Goal: Task Accomplishment & Management: Complete application form

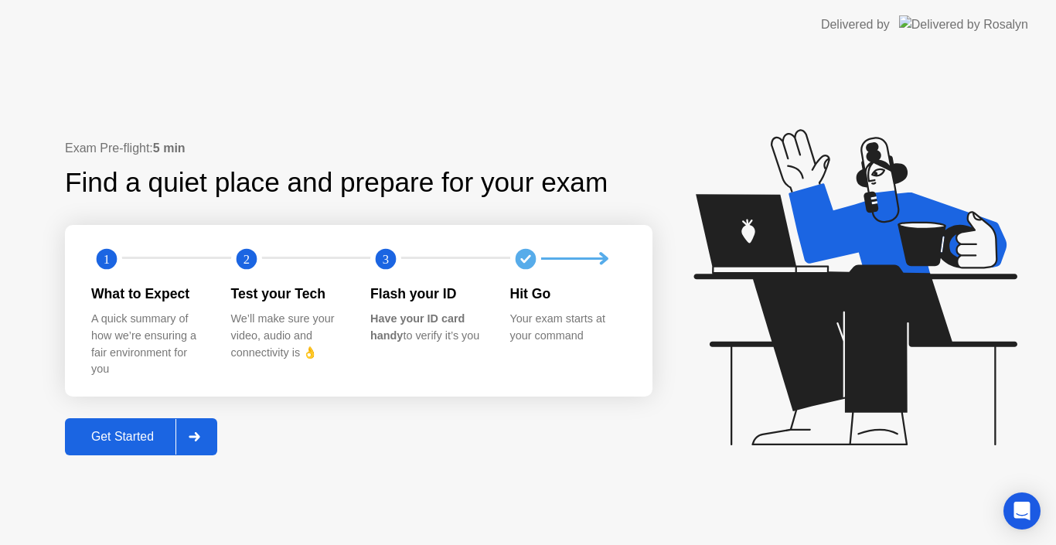
click at [152, 437] on div "Get Started" at bounding box center [123, 437] width 106 height 14
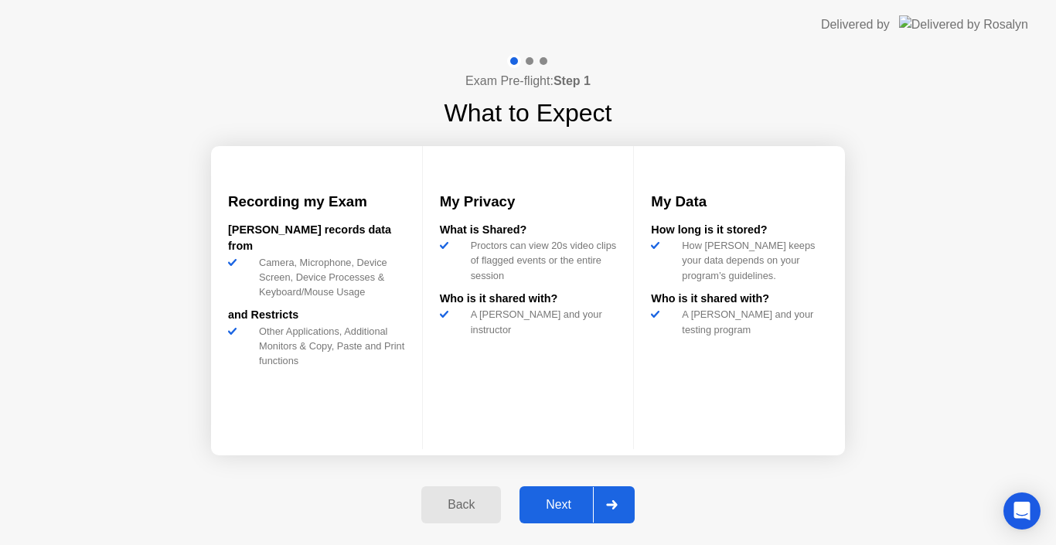
click at [556, 503] on div "Next" at bounding box center [558, 505] width 69 height 14
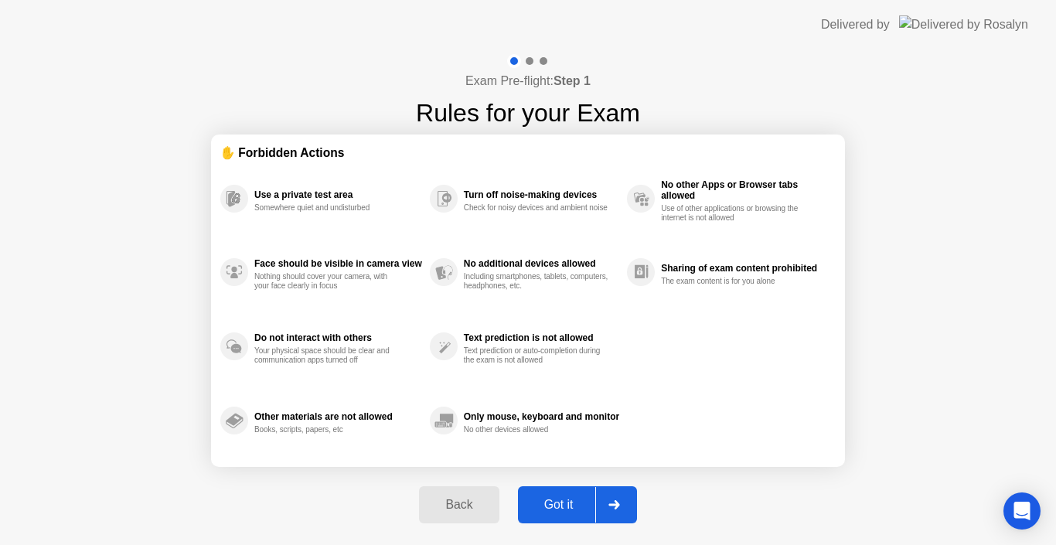
click at [556, 503] on div "Got it" at bounding box center [559, 505] width 73 height 14
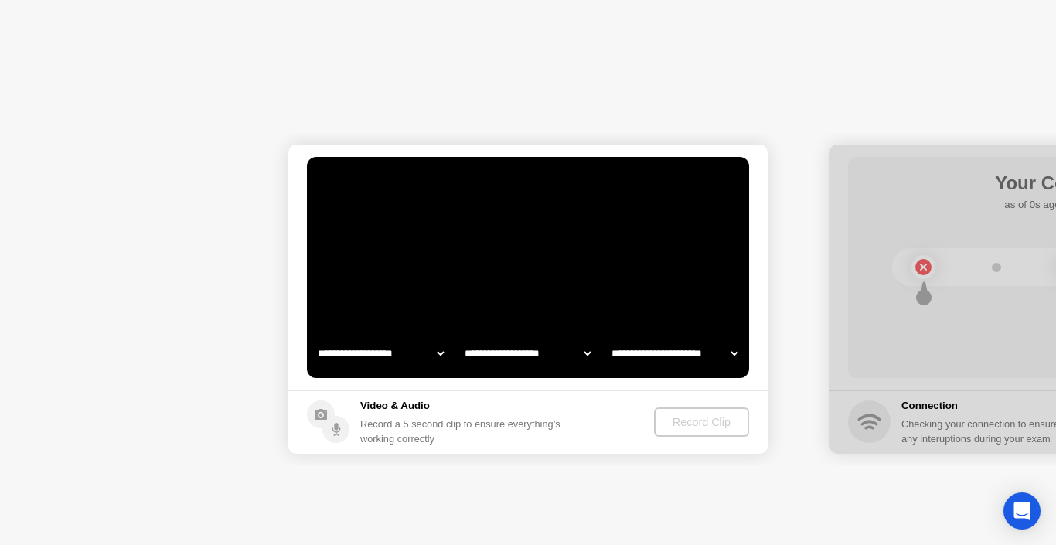
select select "**********"
select select "*******"
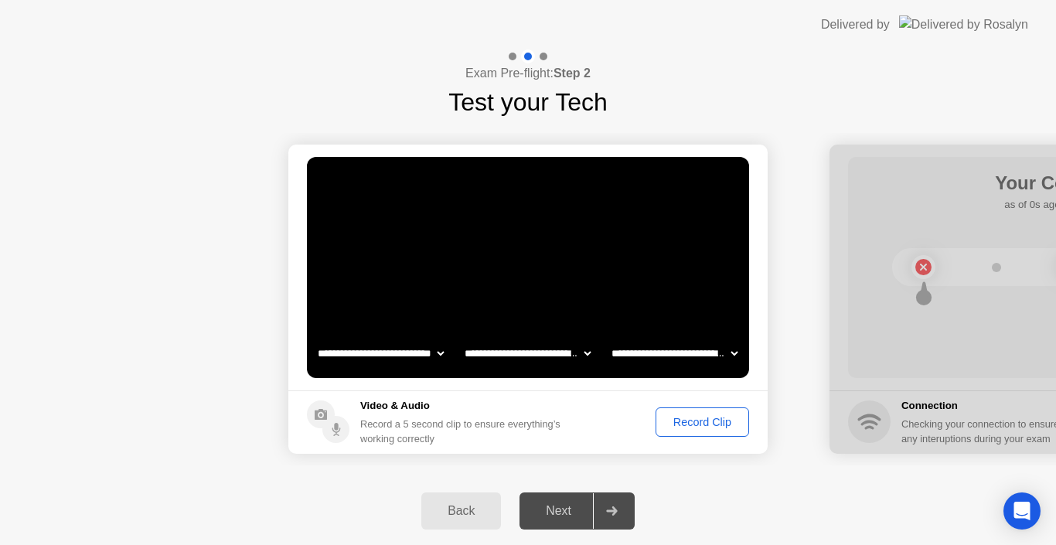
click at [684, 420] on div "Record Clip" at bounding box center [702, 422] width 83 height 12
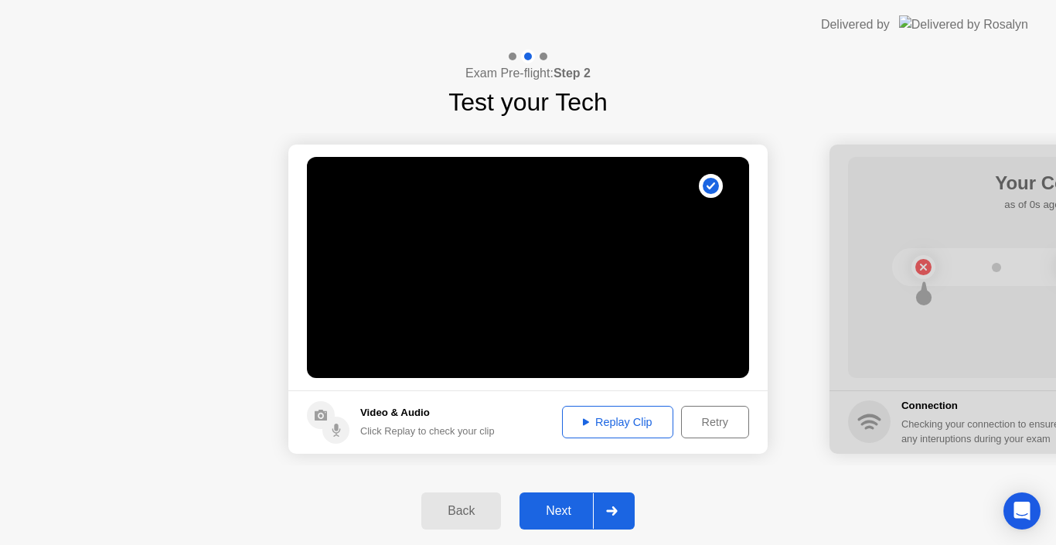
click at [613, 418] on div "Replay Clip" at bounding box center [618, 422] width 101 height 12
click at [565, 510] on div "Next" at bounding box center [558, 511] width 69 height 14
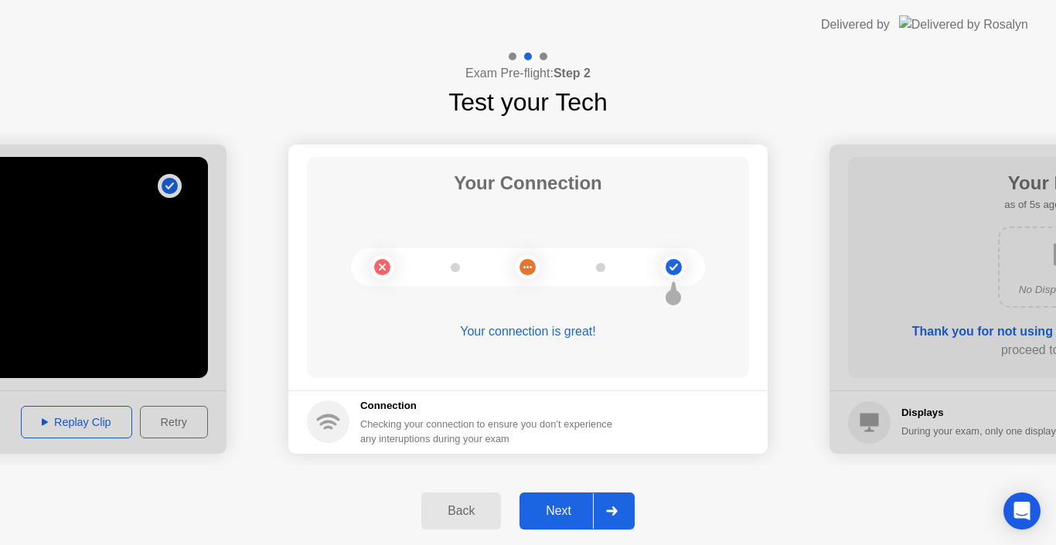
click at [553, 512] on div "Next" at bounding box center [558, 511] width 69 height 14
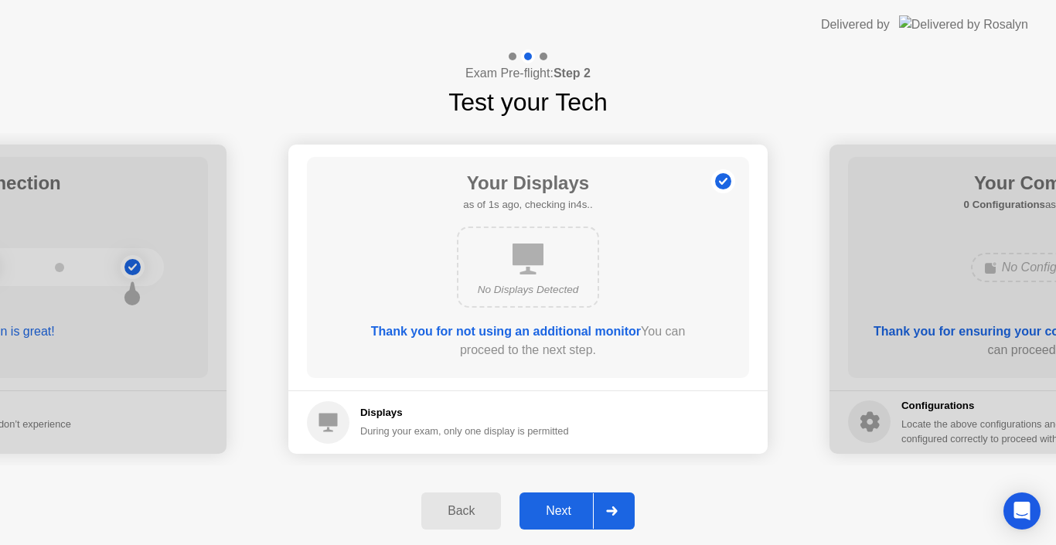
click at [553, 512] on div "Next" at bounding box center [558, 511] width 69 height 14
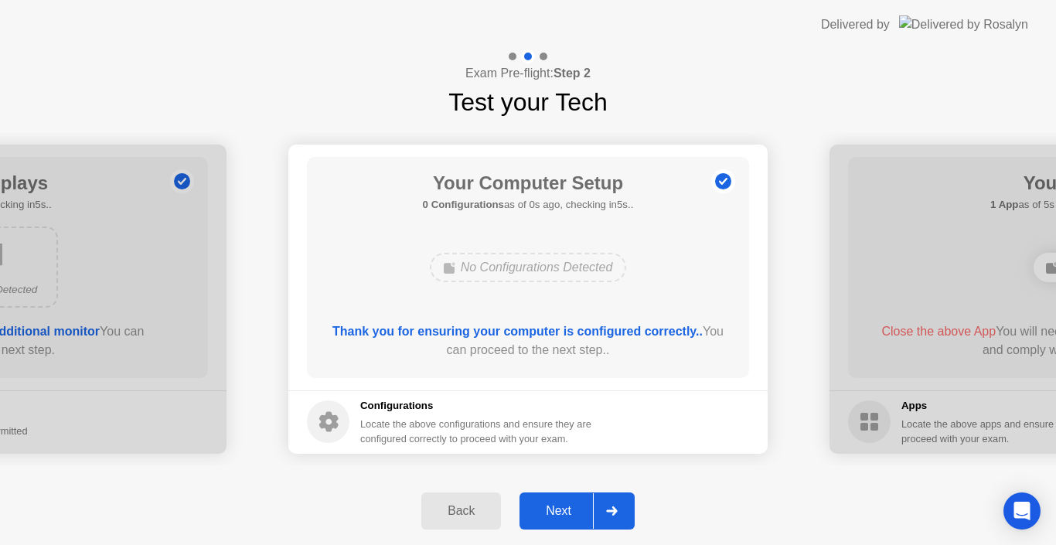
click at [553, 512] on div "Next" at bounding box center [558, 511] width 69 height 14
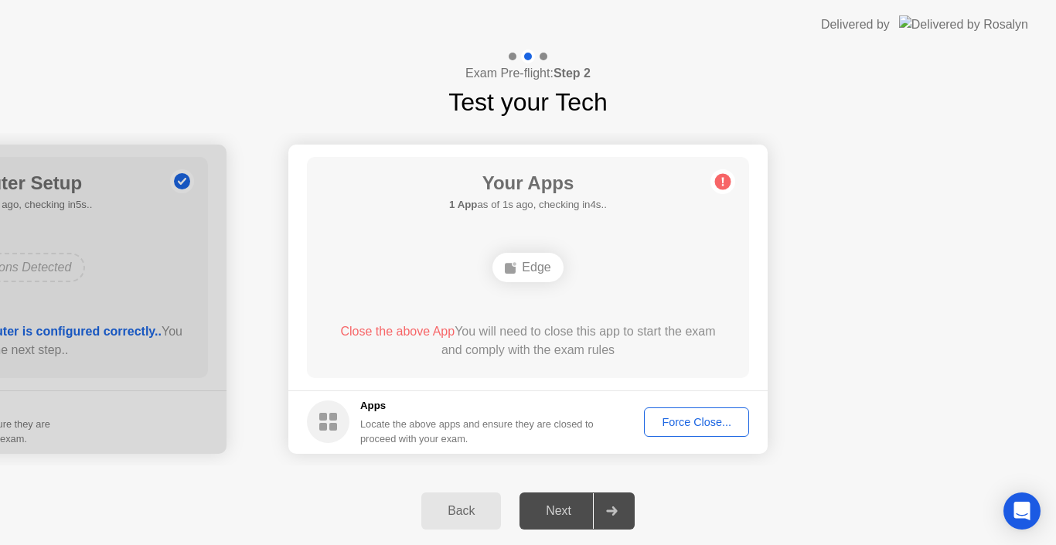
click at [683, 420] on div "Force Close..." at bounding box center [697, 422] width 94 height 12
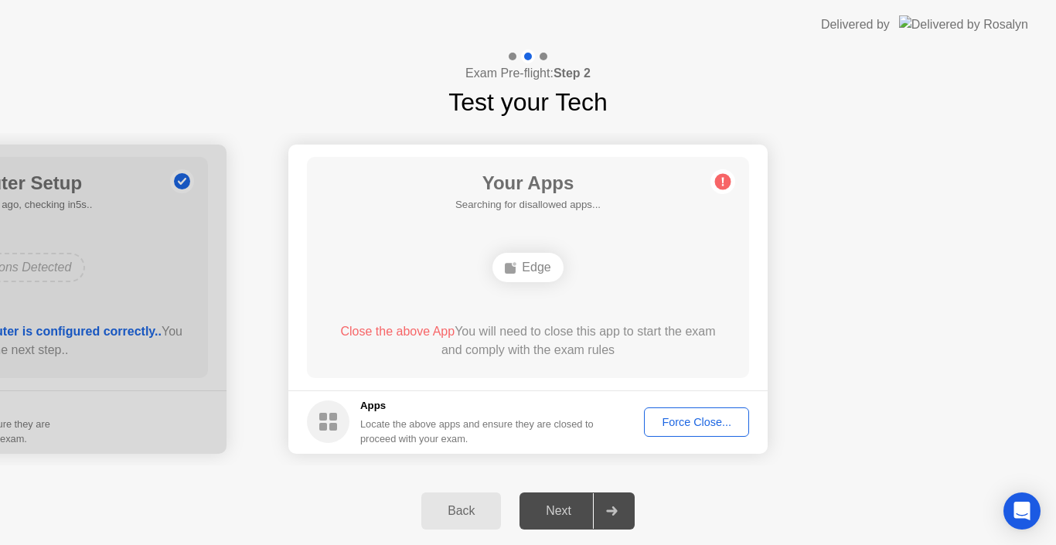
click at [689, 418] on div "Force Close..." at bounding box center [697, 422] width 94 height 12
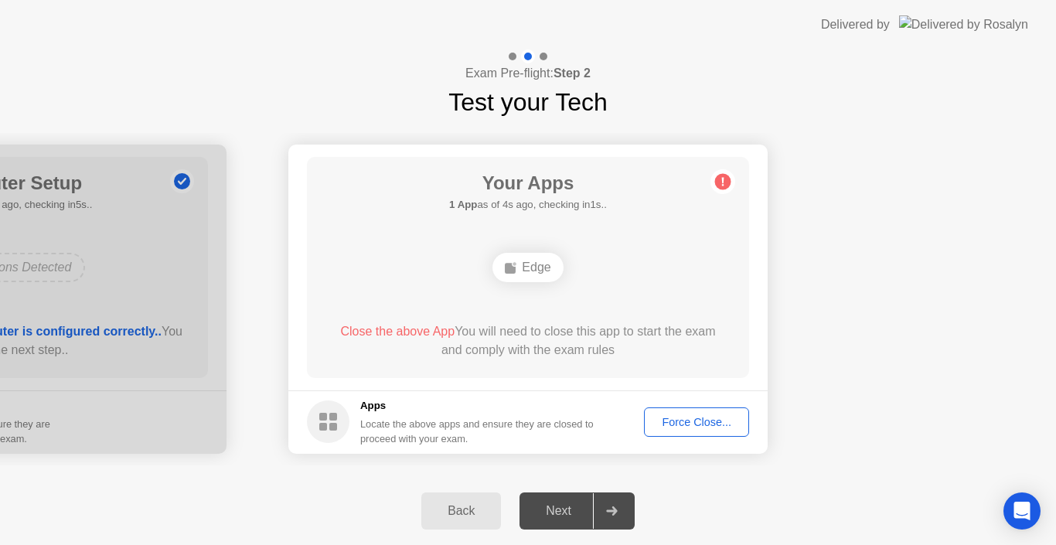
click at [684, 421] on div "Force Close..." at bounding box center [697, 422] width 94 height 12
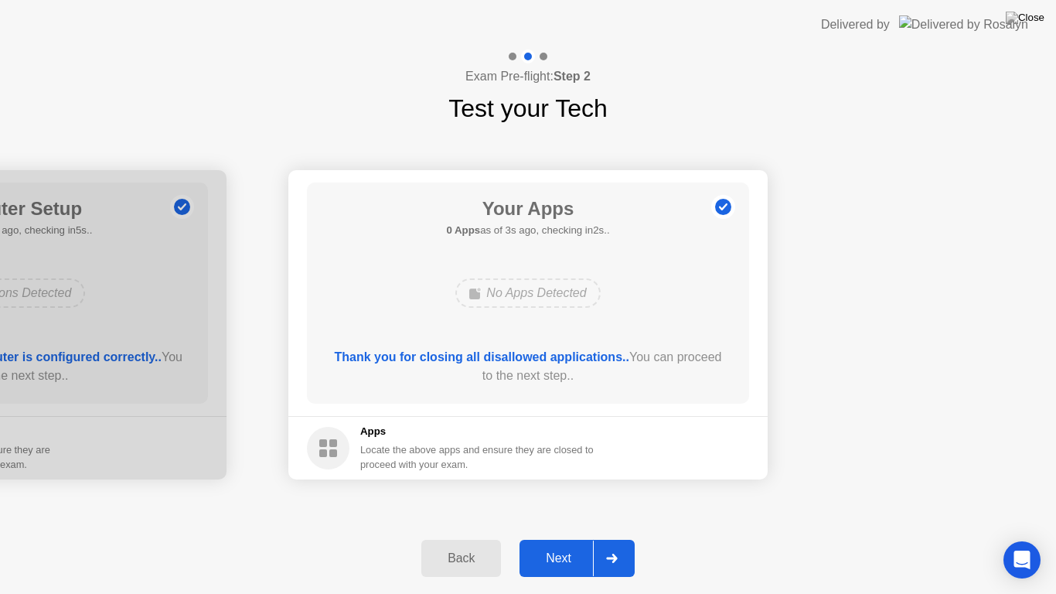
click at [561, 544] on div "Next" at bounding box center [558, 558] width 69 height 14
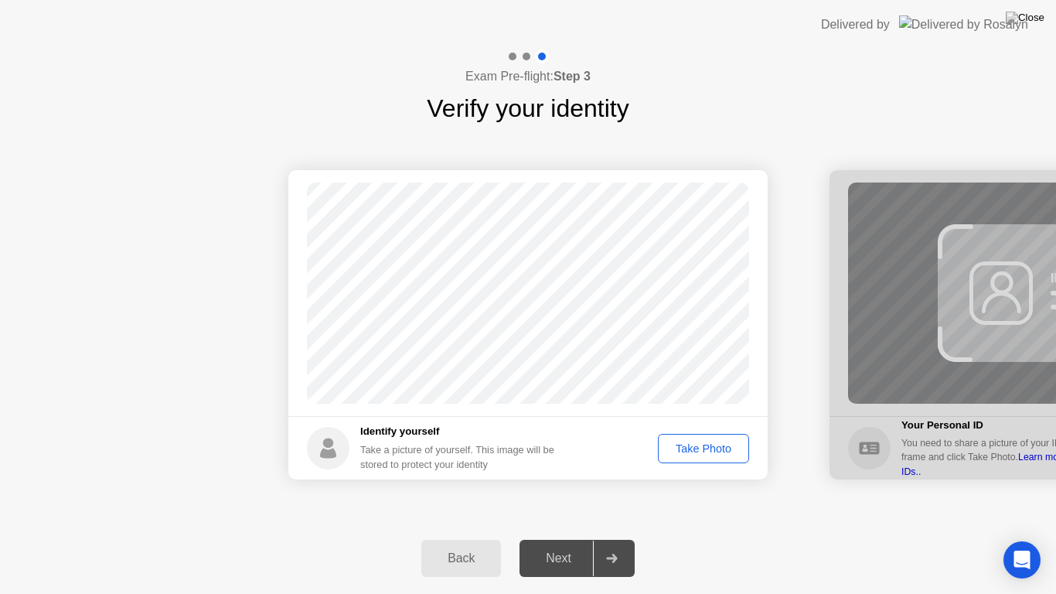
click at [698, 442] on div "Take Photo" at bounding box center [704, 448] width 80 height 12
click at [715, 448] on div "Retake" at bounding box center [714, 448] width 60 height 12
click at [690, 449] on div "Take Photo" at bounding box center [704, 448] width 80 height 12
click at [567, 544] on div "Next" at bounding box center [558, 558] width 69 height 14
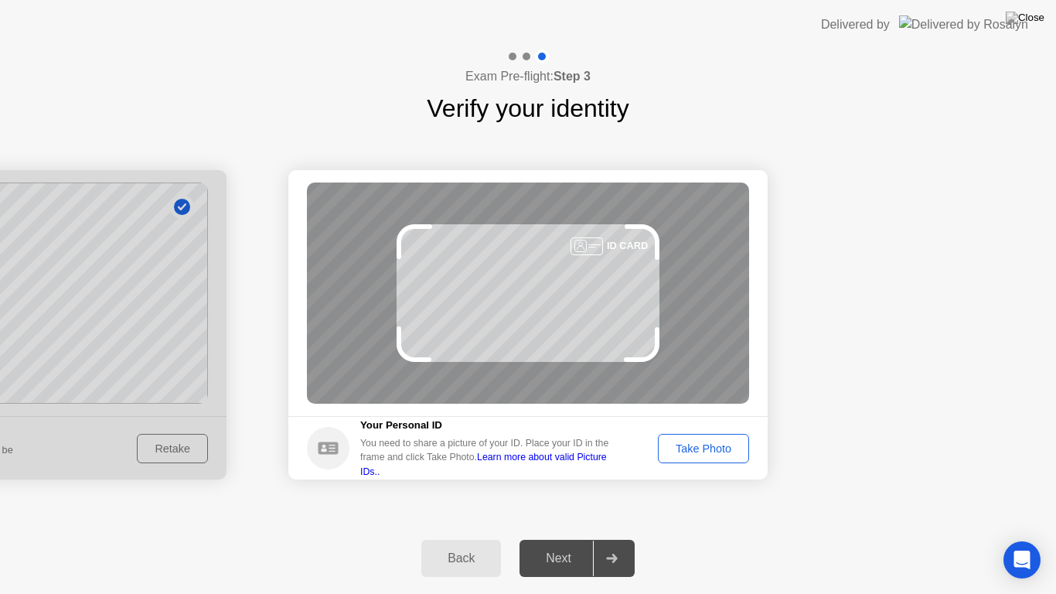
click at [700, 449] on div "Take Photo" at bounding box center [704, 448] width 80 height 12
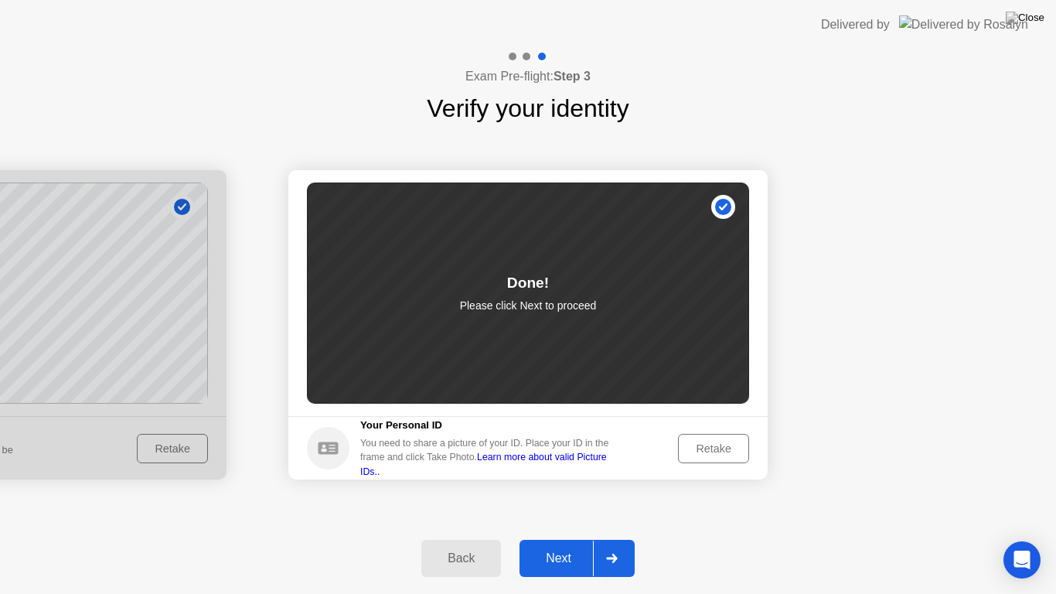
click at [558, 544] on div "Next" at bounding box center [558, 558] width 69 height 14
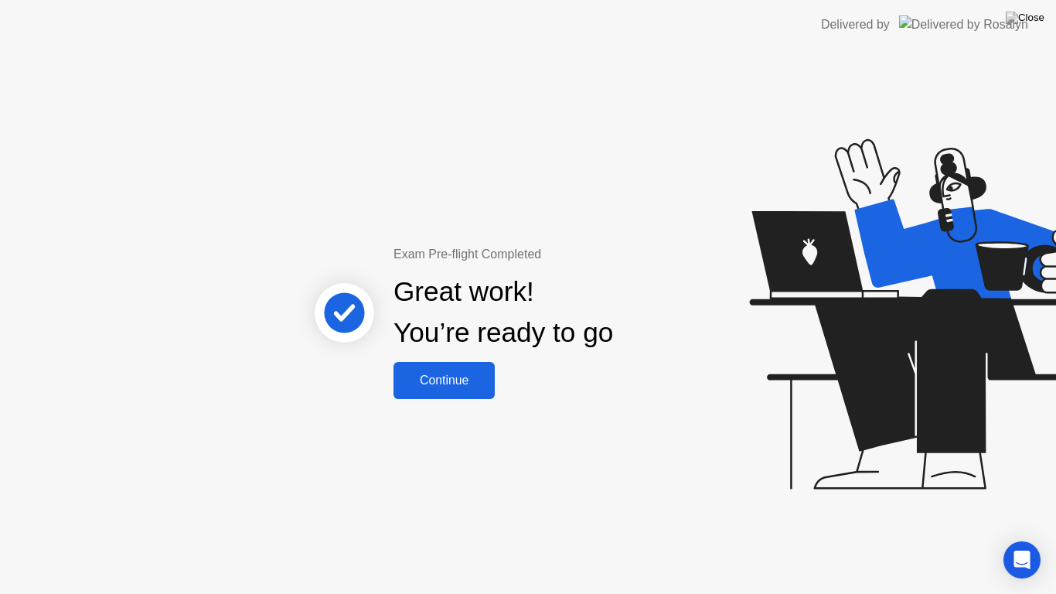
click at [458, 382] on div "Continue" at bounding box center [444, 381] width 92 height 14
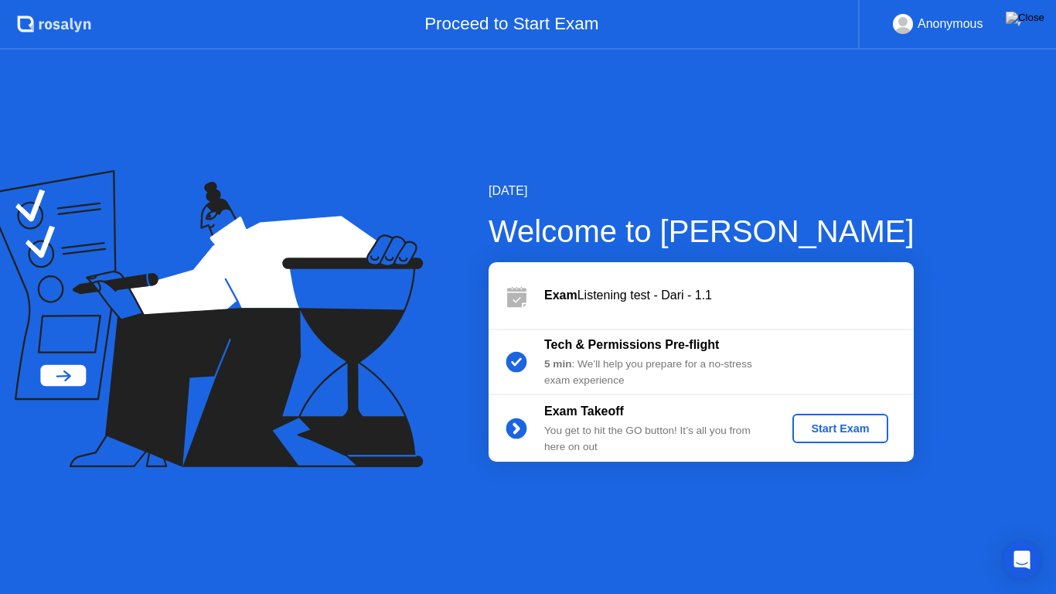
click at [833, 428] on div "Start Exam" at bounding box center [840, 428] width 83 height 12
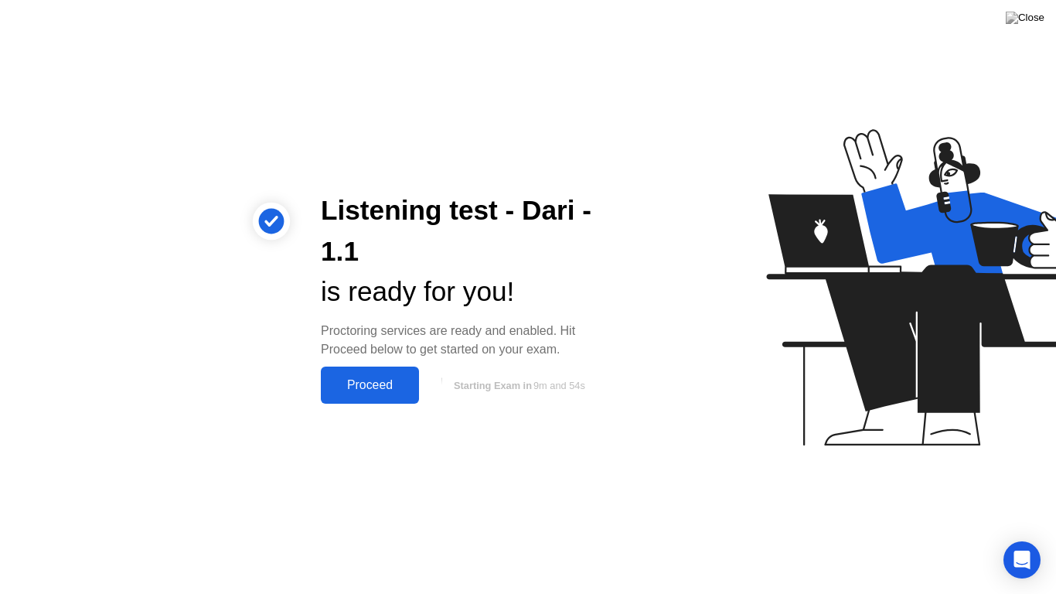
click at [369, 386] on div "Proceed" at bounding box center [370, 385] width 89 height 14
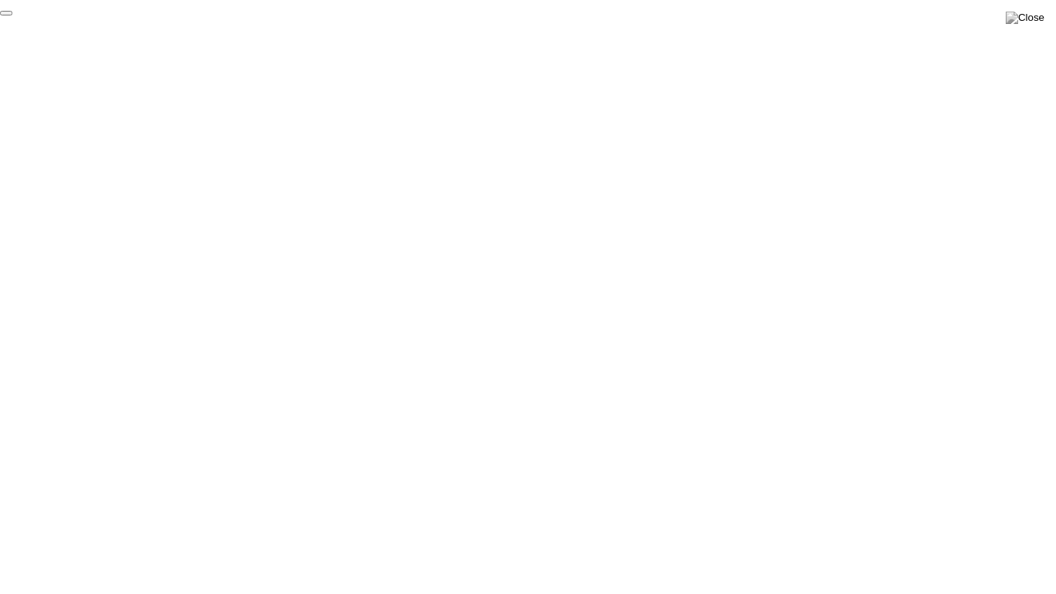
click div "End Proctoring Session"
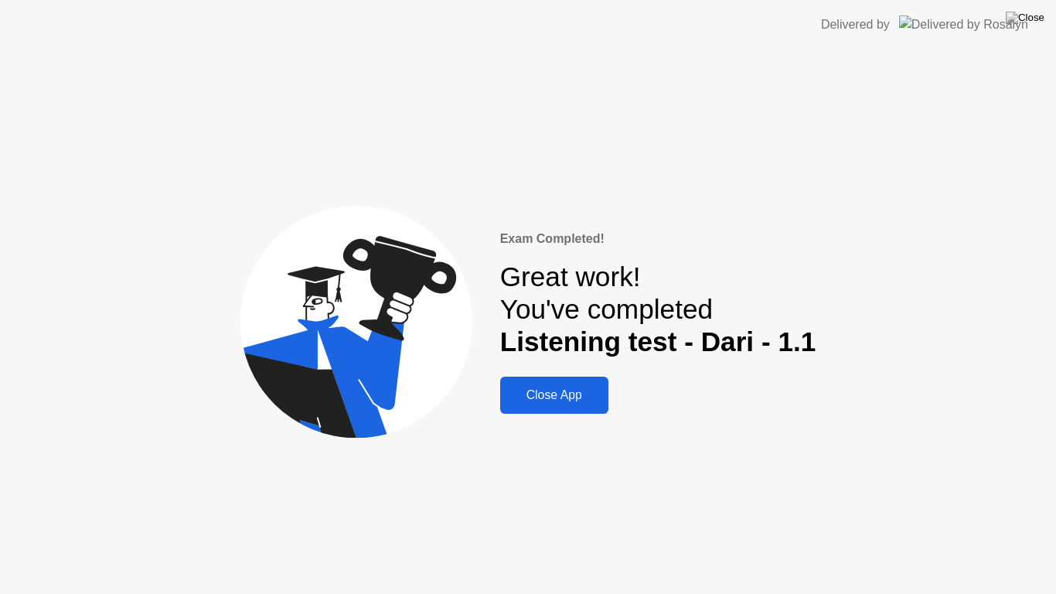
click at [547, 398] on div "Close App" at bounding box center [554, 395] width 99 height 14
